Goal: Task Accomplishment & Management: Use online tool/utility

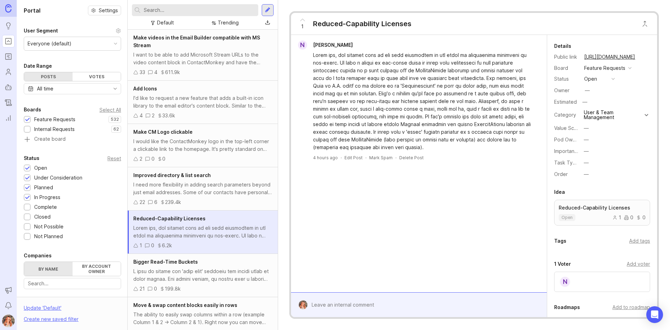
click at [187, 9] on input "text" at bounding box center [200, 10] width 112 height 8
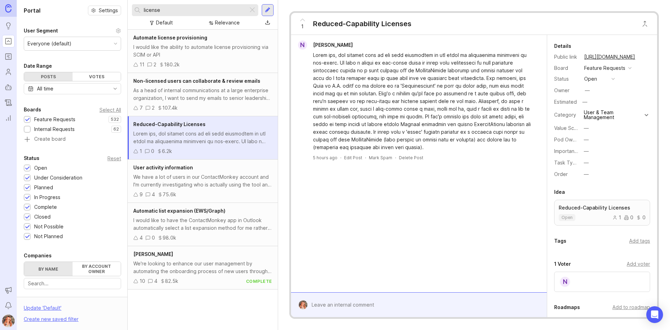
drag, startPoint x: 187, startPoint y: 9, endPoint x: 88, endPoint y: -14, distance: 102.3
click at [88, 0] on html "Ideas Portal Roadmaps Users Autopilot Changelog Reporting Announcements Notific…" at bounding box center [335, 165] width 670 height 330
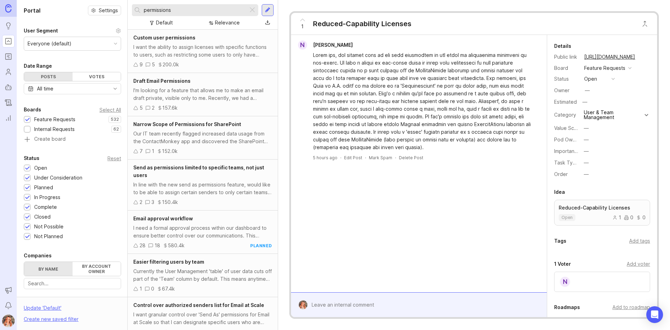
click at [188, 46] on div "I want the ability to assign licenses with specific functions to users, such as…" at bounding box center [202, 50] width 139 height 15
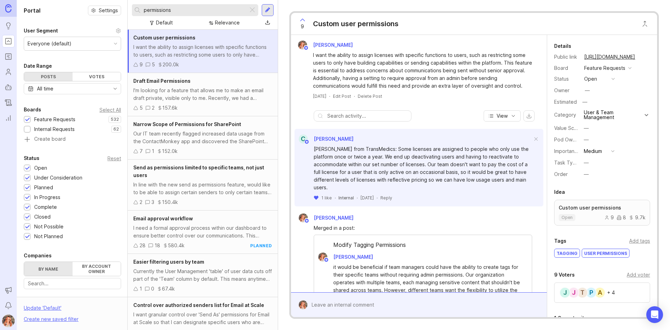
click at [187, 9] on input "permissions" at bounding box center [195, 10] width 102 height 8
drag, startPoint x: 187, startPoint y: 9, endPoint x: 117, endPoint y: -5, distance: 72.2
click at [117, 0] on html "Ideas Portal Roadmaps Users Autopilot Changelog Reporting Announcements Notific…" at bounding box center [335, 165] width 670 height 330
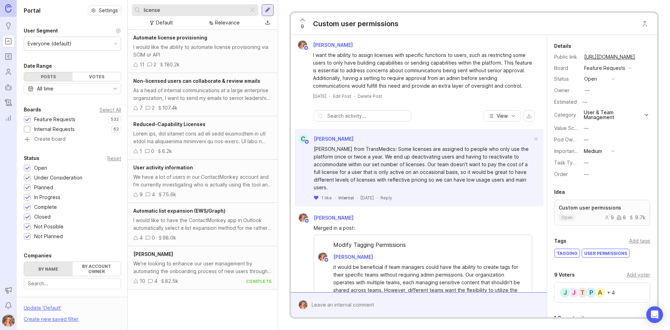
type input "license"
click at [220, 102] on div "Non-licensed users can collaborate & review emails As a head of internal commun…" at bounding box center [203, 94] width 150 height 43
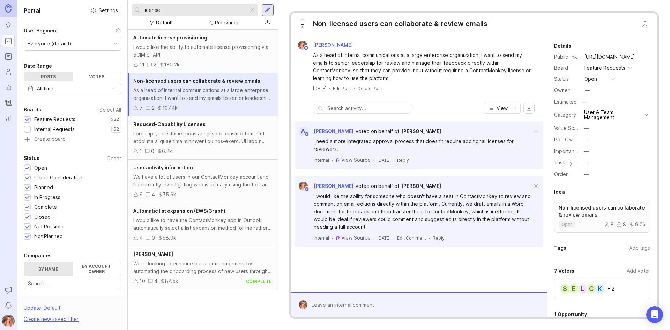
click at [586, 205] on p "Non-licensed users can collaborate & review emails" at bounding box center [602, 211] width 87 height 14
click at [202, 134] on div at bounding box center [202, 137] width 139 height 15
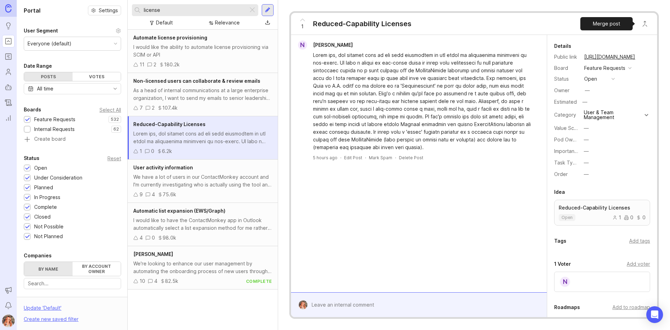
click at [645, 25] on button "Close button" at bounding box center [645, 24] width 14 height 14
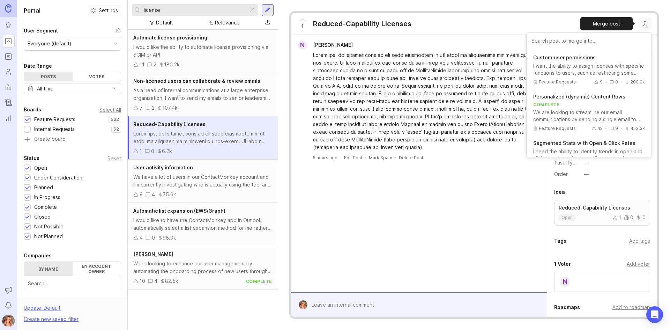
click at [554, 59] on p "Custom user permissions" at bounding box center [589, 57] width 112 height 7
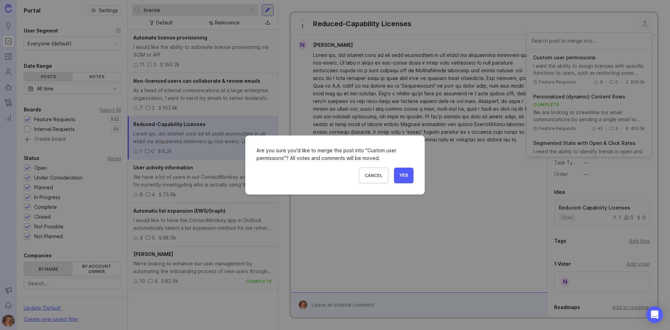
click at [403, 178] on button "Yes" at bounding box center [404, 176] width 20 height 16
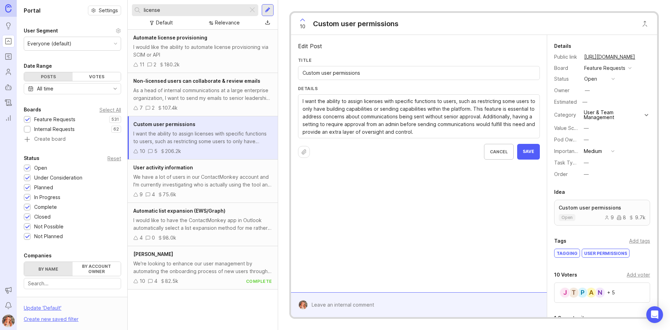
click at [368, 76] on input "Custom user permissions" at bounding box center [419, 73] width 233 height 8
type input "Custom user permissions / different license levels"
click at [530, 156] on button "Save" at bounding box center [528, 152] width 23 height 16
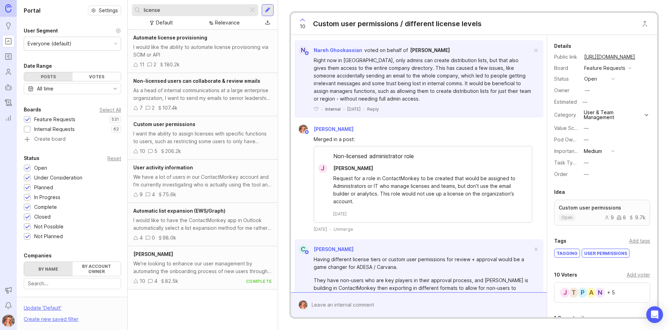
scroll to position [489, 0]
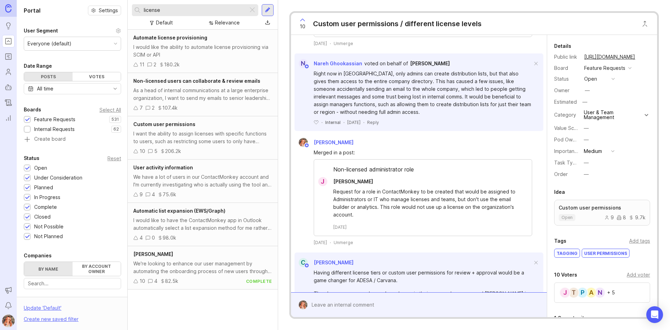
click at [196, 94] on div "As a head of internal communications at a large enterprise organization, I want…" at bounding box center [202, 94] width 139 height 15
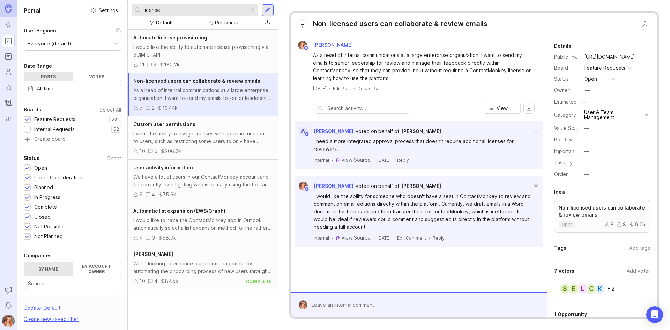
click at [613, 206] on p "Non-licensed users can collaborate & review emails" at bounding box center [602, 211] width 87 height 14
click at [643, 23] on button "Close button" at bounding box center [645, 24] width 14 height 14
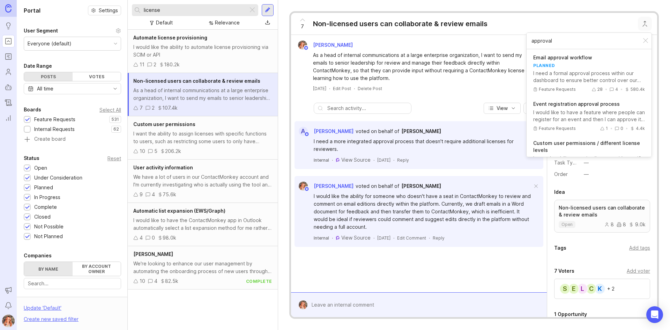
type input "approval"
click at [571, 62] on button "Email approval workflow planned I need a formal approval process within our das…" at bounding box center [589, 74] width 122 height 46
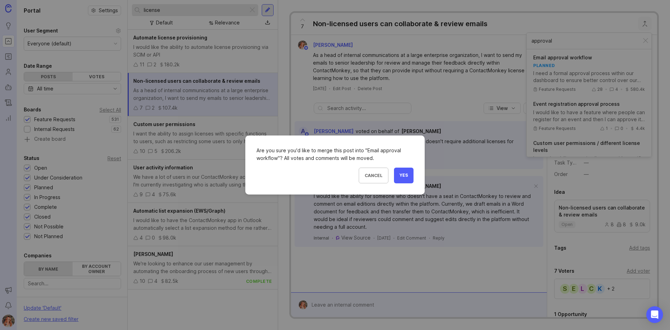
click at [403, 176] on span "Yes" at bounding box center [404, 175] width 8 height 6
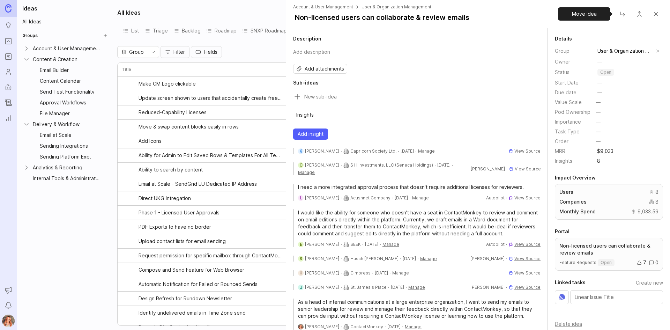
click at [625, 16] on button "Close button" at bounding box center [623, 14] width 14 height 14
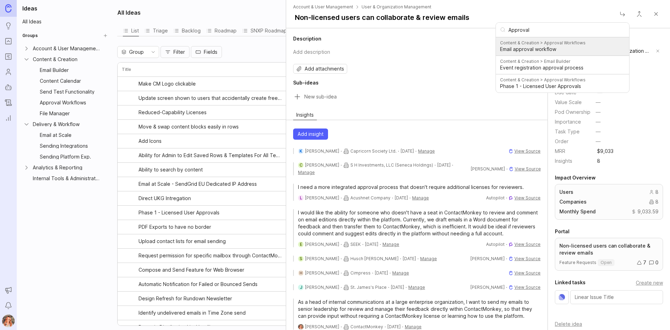
type input "Approval"
click at [548, 45] on span "Content & Creation > Approval Workflows" at bounding box center [562, 43] width 125 height 6
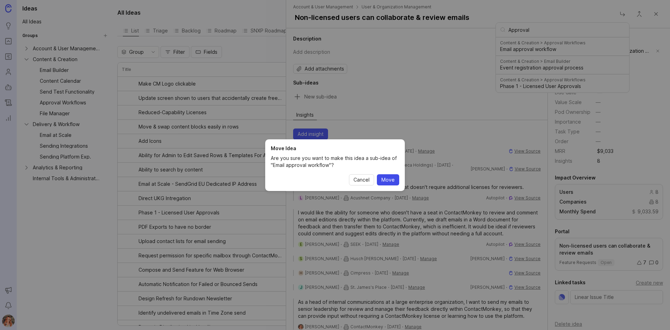
click at [389, 183] on span "Move" at bounding box center [388, 179] width 13 height 7
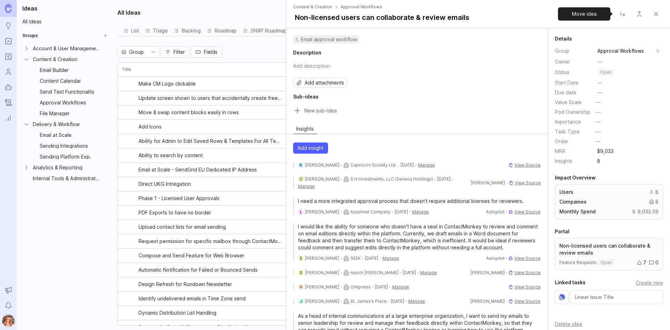
click at [619, 16] on button "Close button" at bounding box center [623, 14] width 14 height 14
type input "A"
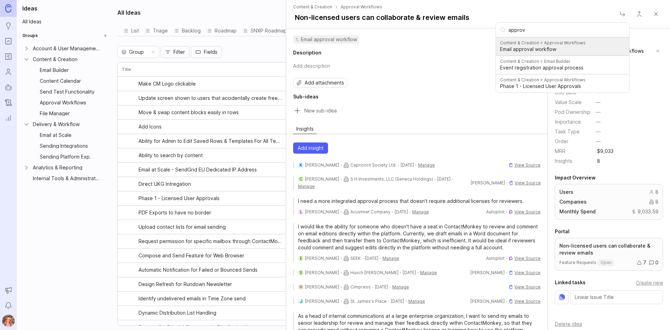
type input "approv"
click at [507, 50] on span "Email approval workflow" at bounding box center [562, 49] width 125 height 7
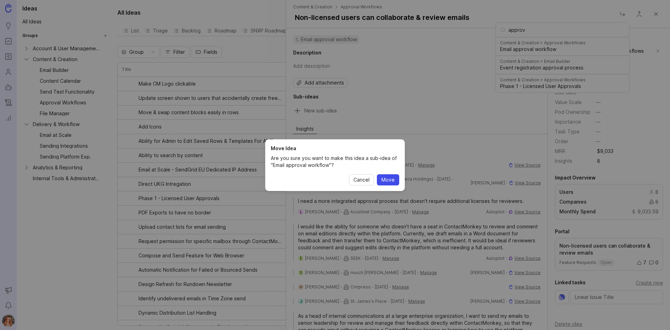
click at [397, 177] on button "Move" at bounding box center [388, 179] width 22 height 11
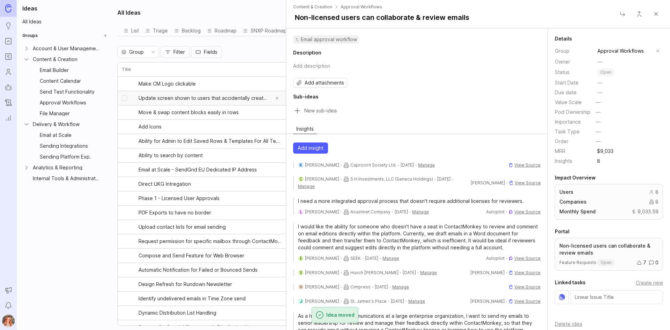
drag, startPoint x: 38, startPoint y: 286, endPoint x: 146, endPoint y: 101, distance: 214.0
click at [38, 287] on div "Ideas All Ideas Groups Account & User Management Content & Creation Email Build…" at bounding box center [65, 165] width 96 height 330
click at [653, 17] on button "Close" at bounding box center [656, 14] width 14 height 14
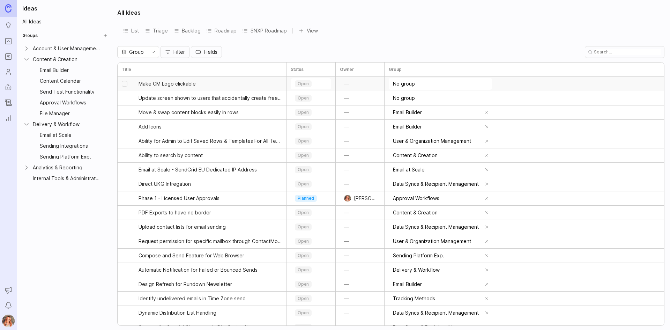
click at [409, 84] on input "No group" at bounding box center [442, 84] width 98 height 8
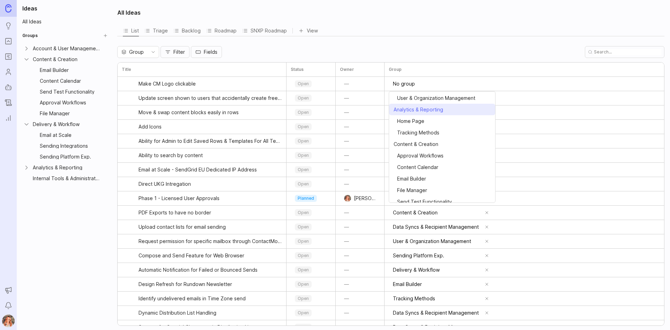
scroll to position [70, 0]
click at [410, 112] on li "⠀Home Page" at bounding box center [442, 108] width 106 height 12
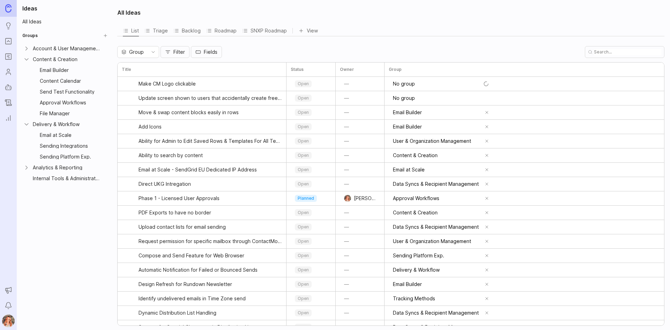
type input "Home Page"
click at [347, 86] on span "—" at bounding box center [346, 83] width 5 height 7
type input "[PERSON_NAME]"
click at [368, 117] on div "[PERSON_NAME][EMAIL_ADDRESS][DOMAIN_NAME]" at bounding box center [388, 119] width 61 height 13
